Goal: Transaction & Acquisition: Purchase product/service

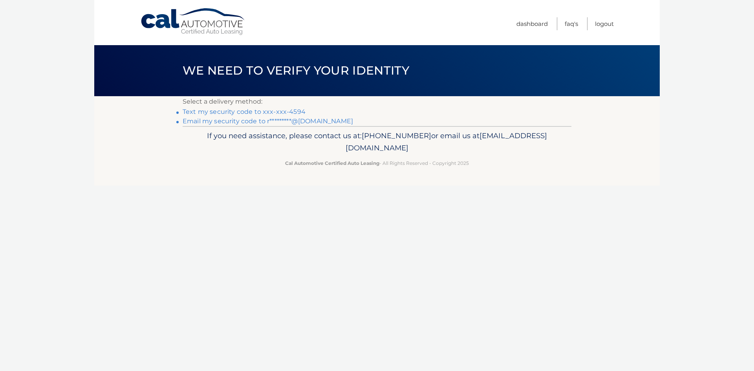
click at [284, 113] on link "Text my security code to xxx-xxx-4594" at bounding box center [244, 111] width 123 height 7
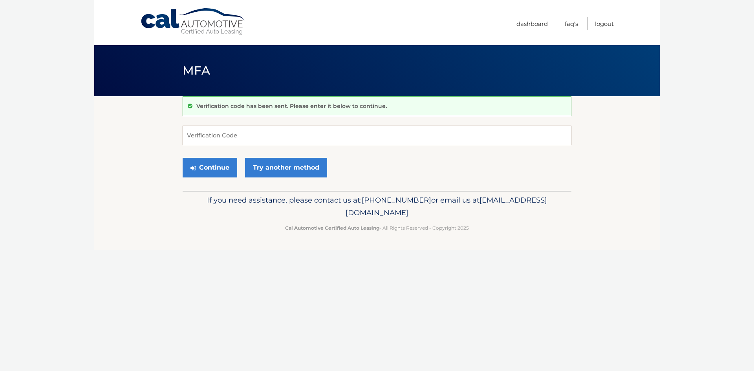
click at [281, 143] on input "Verification Code" at bounding box center [377, 136] width 389 height 20
type input "888397"
click at [183, 158] on button "Continue" at bounding box center [210, 168] width 55 height 20
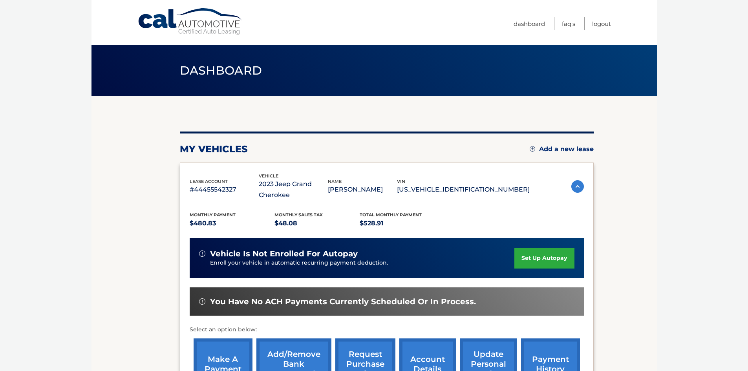
scroll to position [116, 0]
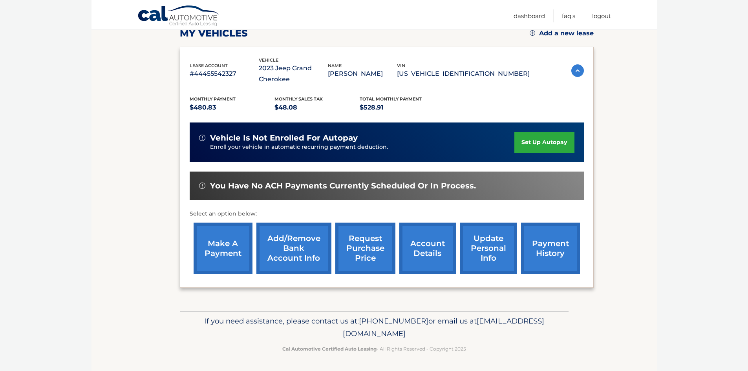
click at [232, 257] on link "make a payment" at bounding box center [223, 248] width 59 height 51
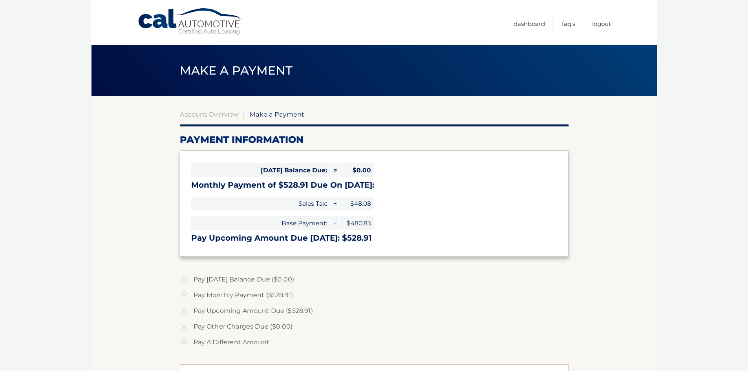
select select "YWVjMTczNzEtNjAzOS00Y2MyLWI1OTUtYTdmNDQ3Mjc2MGRj"
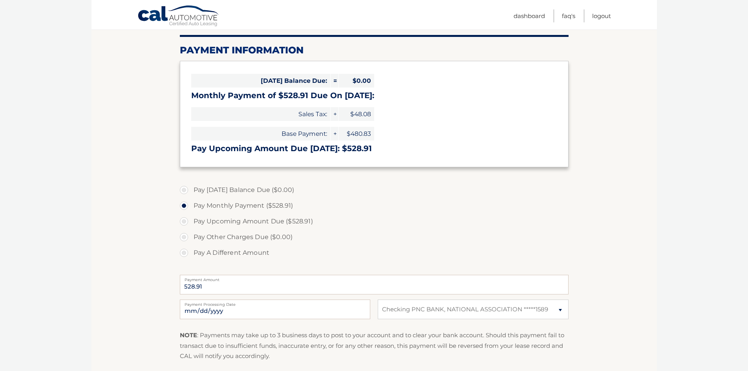
scroll to position [157, 0]
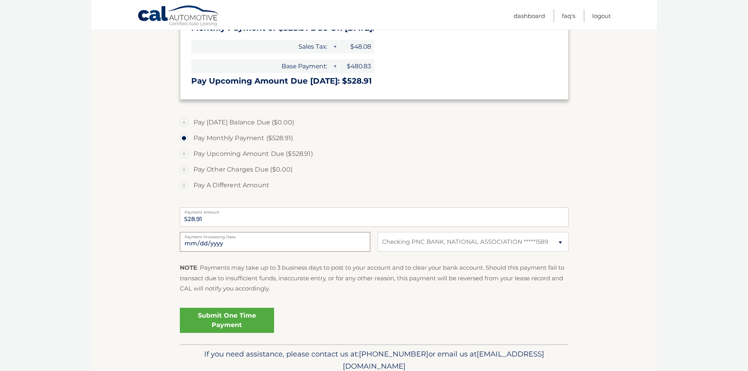
click at [362, 243] on input "2025-10-08" at bounding box center [275, 242] width 191 height 20
type input "2025-10-16"
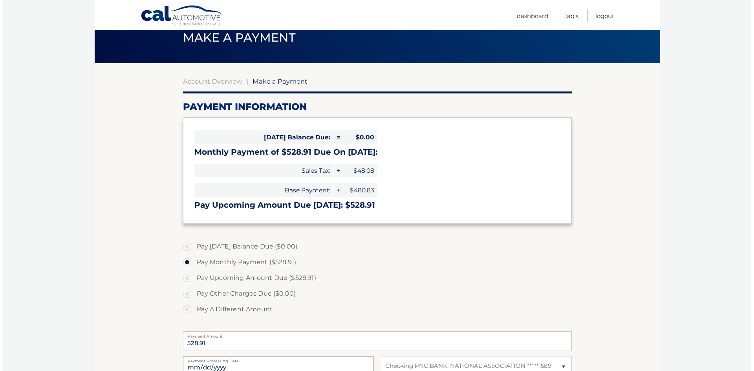
scroll to position [190, 0]
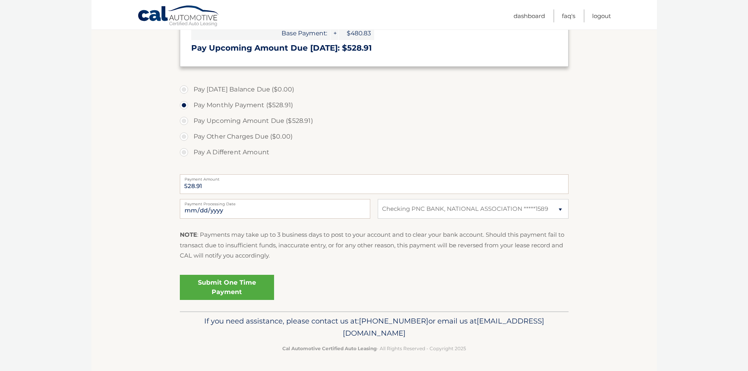
click at [226, 288] on link "Submit One Time Payment" at bounding box center [227, 287] width 94 height 25
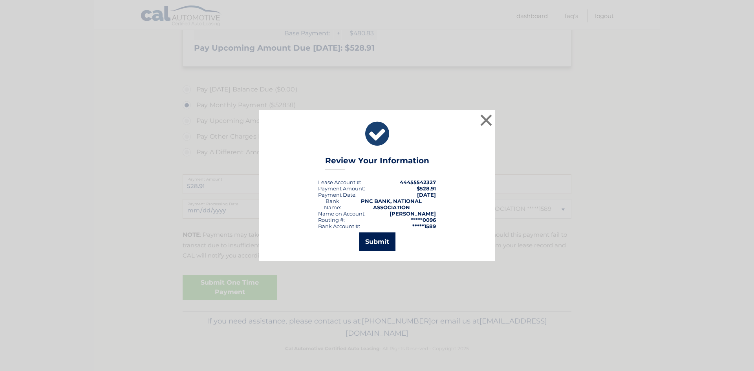
click at [374, 242] on button "Submit" at bounding box center [377, 242] width 37 height 19
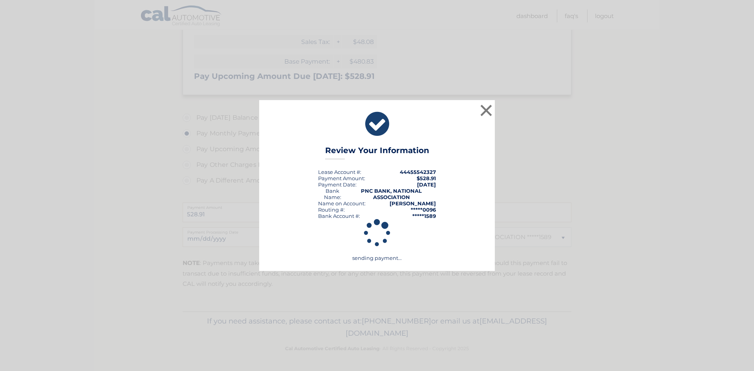
scroll to position [162, 0]
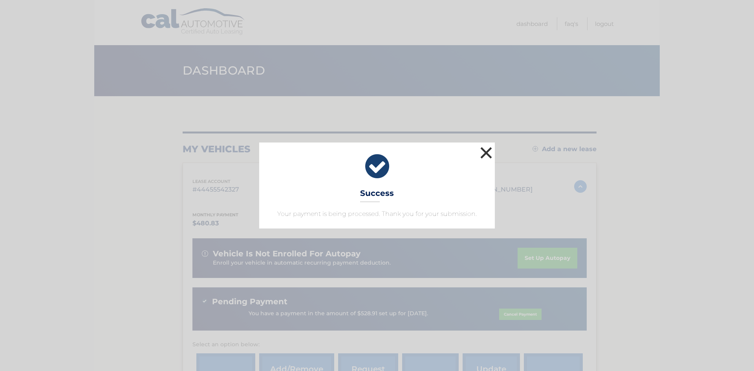
click at [484, 156] on button "×" at bounding box center [487, 153] width 16 height 16
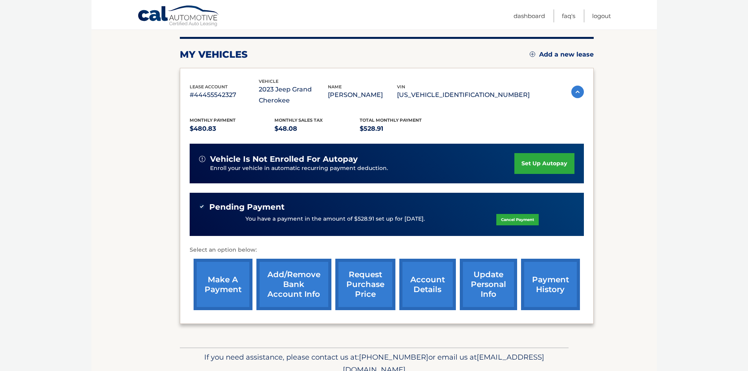
scroll to position [131, 0]
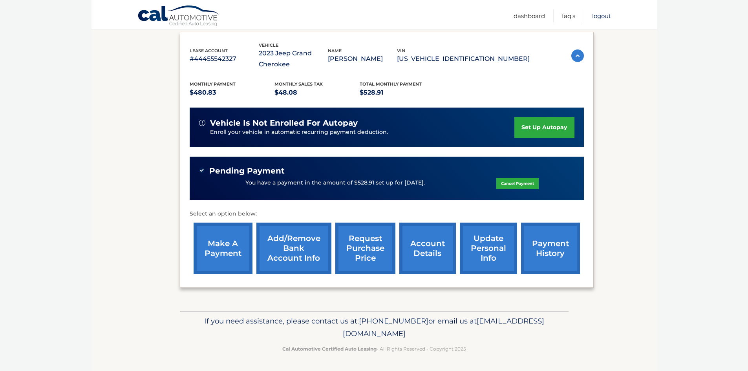
click at [596, 15] on link "Logout" at bounding box center [601, 15] width 19 height 13
